Goal: Task Accomplishment & Management: Manage account settings

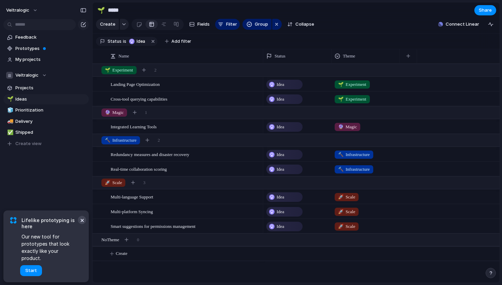
click at [82, 224] on button "×" at bounding box center [82, 220] width 8 height 8
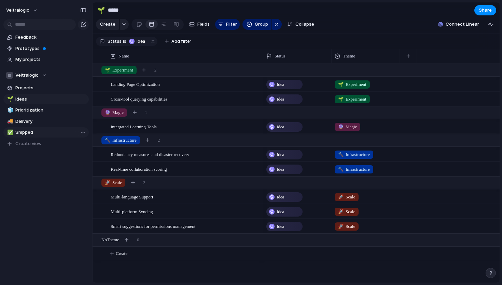
click at [20, 133] on span "Shipped" at bounding box center [50, 132] width 71 height 7
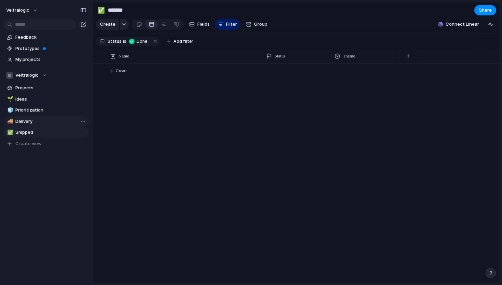
click at [23, 121] on span "Delivery" at bounding box center [50, 121] width 71 height 7
type input "********"
click at [454, 22] on span "Connect Linear" at bounding box center [462, 24] width 33 height 7
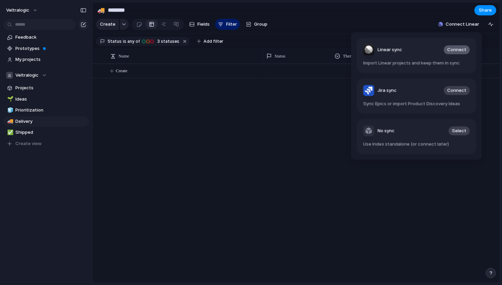
click at [449, 49] on span "Connect" at bounding box center [457, 49] width 19 height 7
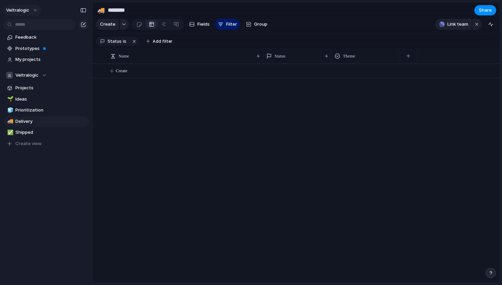
click at [32, 5] on button "veltralogic" at bounding box center [22, 10] width 38 height 11
click at [26, 27] on span "Settings" at bounding box center [25, 25] width 19 height 7
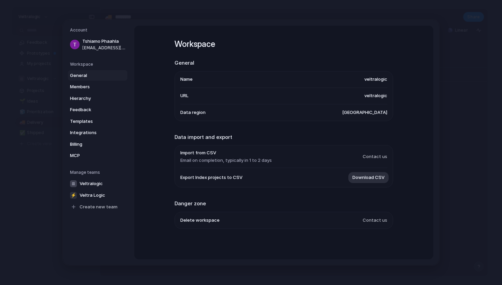
click at [371, 113] on span "[GEOGRAPHIC_DATA]" at bounding box center [364, 112] width 45 height 7
click at [76, 184] on div at bounding box center [73, 183] width 7 height 7
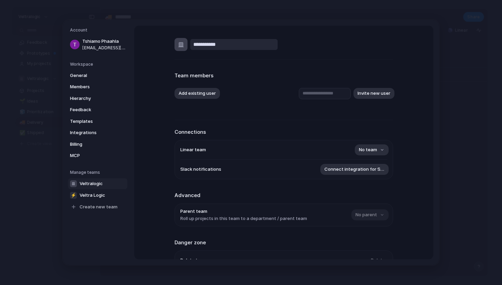
drag, startPoint x: 228, startPoint y: 46, endPoint x: 210, endPoint y: 46, distance: 17.8
click at [210, 46] on input "**********" at bounding box center [233, 44] width 87 height 11
click at [182, 44] on div "🏢" at bounding box center [181, 44] width 11 height 11
type input "**********"
click at [98, 193] on span "Veltra Logic" at bounding box center [93, 195] width 26 height 7
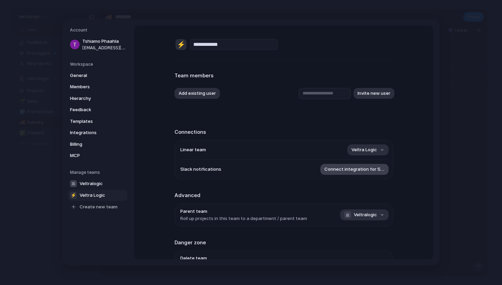
click at [349, 169] on span "Connect integration for Slack" at bounding box center [355, 169] width 60 height 7
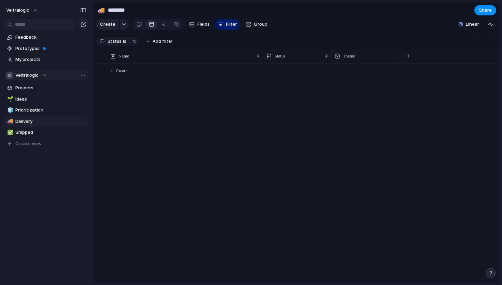
click at [40, 76] on div "Veltralogic" at bounding box center [26, 75] width 41 height 7
click at [35, 113] on span "Veltra Logic" at bounding box center [35, 114] width 26 height 7
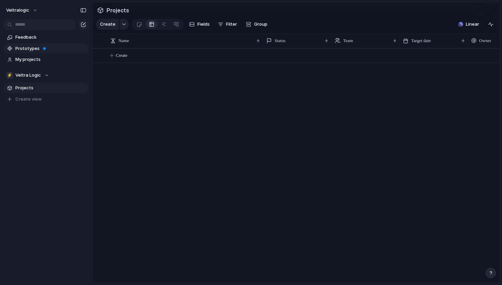
click at [29, 50] on span "Prototypes" at bounding box center [50, 48] width 71 height 7
click at [24, 36] on span "Feedback" at bounding box center [50, 37] width 71 height 7
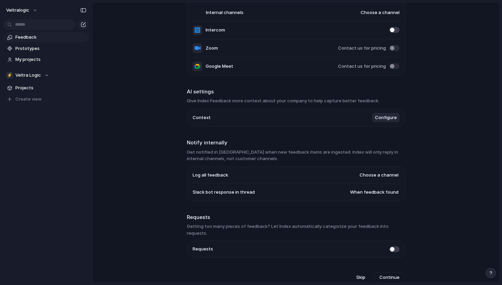
scroll to position [71, 0]
click at [36, 10] on button "veltralogic" at bounding box center [22, 10] width 38 height 11
click at [37, 7] on div "Settings Invite members Change theme Sign out" at bounding box center [251, 142] width 502 height 285
click at [35, 77] on span "Veltra Logic" at bounding box center [28, 75] width 26 height 7
click at [31, 107] on div "Veltralogic" at bounding box center [27, 103] width 34 height 8
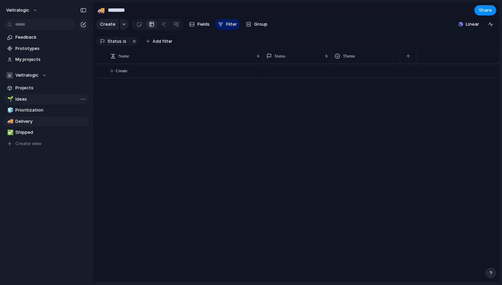
click at [39, 98] on span "Ideas" at bounding box center [50, 99] width 71 height 7
type input "*****"
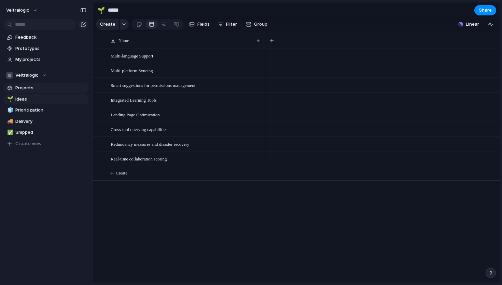
click at [38, 84] on span "Projects" at bounding box center [50, 87] width 71 height 7
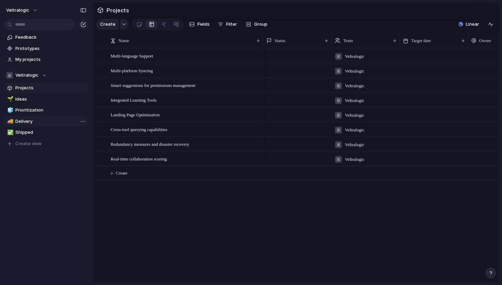
click at [35, 116] on link "🚚 Delivery" at bounding box center [45, 121] width 85 height 10
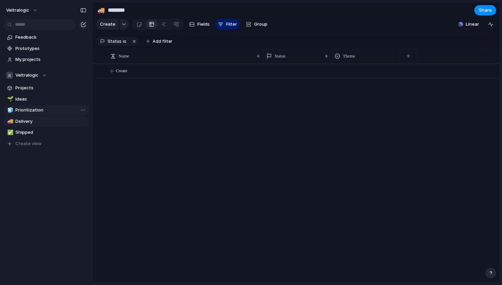
click at [32, 107] on span "Prioritization" at bounding box center [50, 110] width 71 height 7
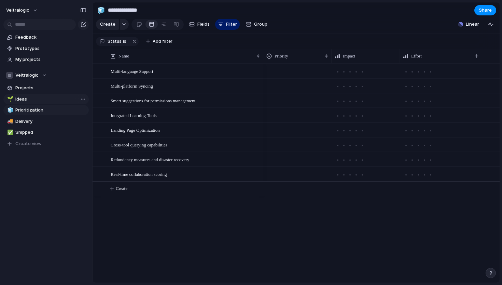
click at [31, 102] on link "🌱 Ideas" at bounding box center [45, 99] width 85 height 10
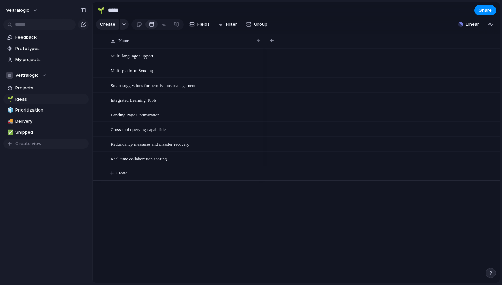
click at [29, 141] on span "Create view" at bounding box center [28, 143] width 26 height 7
click at [28, 134] on span "Shipped" at bounding box center [50, 132] width 71 height 7
type input "*******"
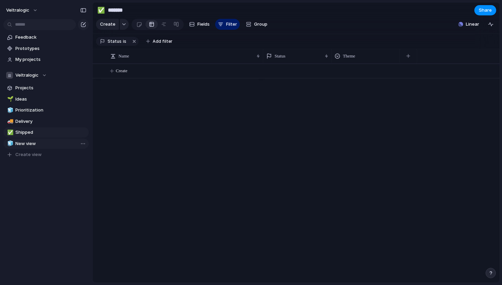
click at [27, 144] on span "New view" at bounding box center [50, 143] width 71 height 7
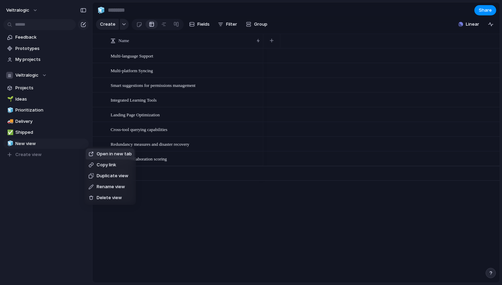
click at [97, 197] on span "Delete view" at bounding box center [109, 197] width 25 height 7
click at [98, 197] on span "Delete view" at bounding box center [109, 197] width 25 height 7
type input "*******"
